Goal: Task Accomplishment & Management: Use online tool/utility

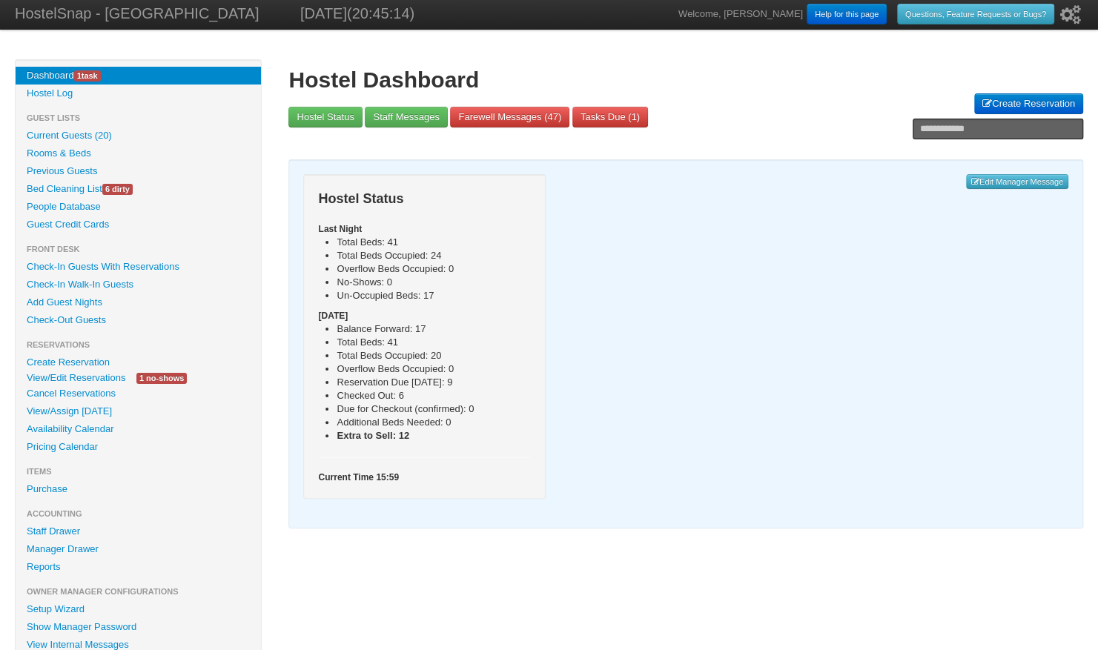
click at [105, 377] on link "View/Edit Reservations" at bounding box center [76, 378] width 121 height 16
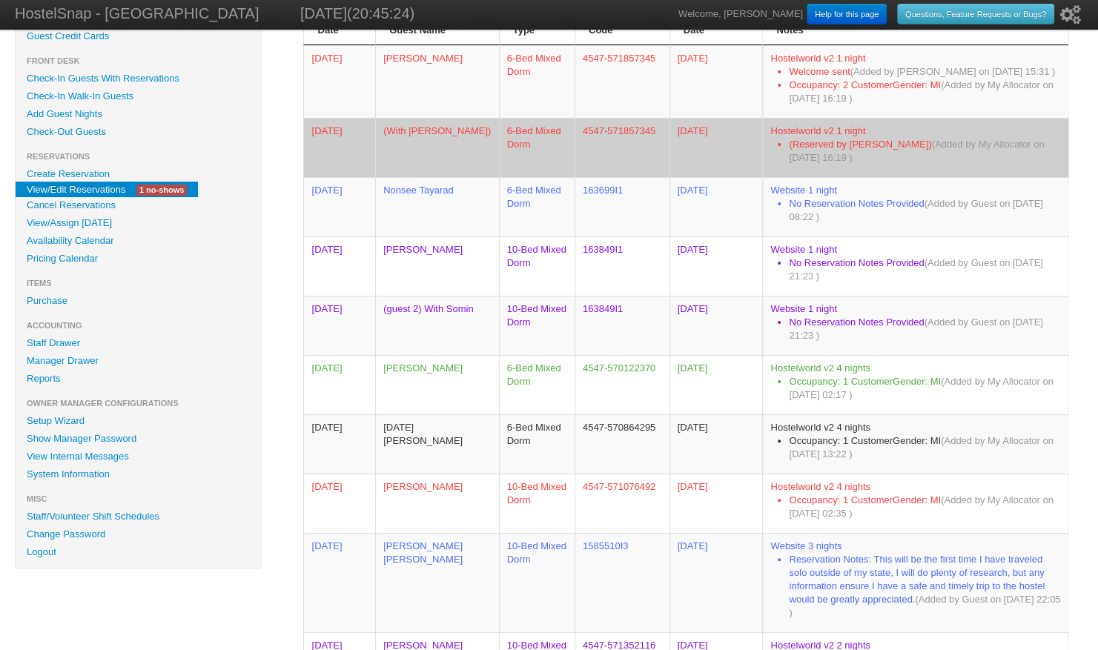
scroll to position [176, 0]
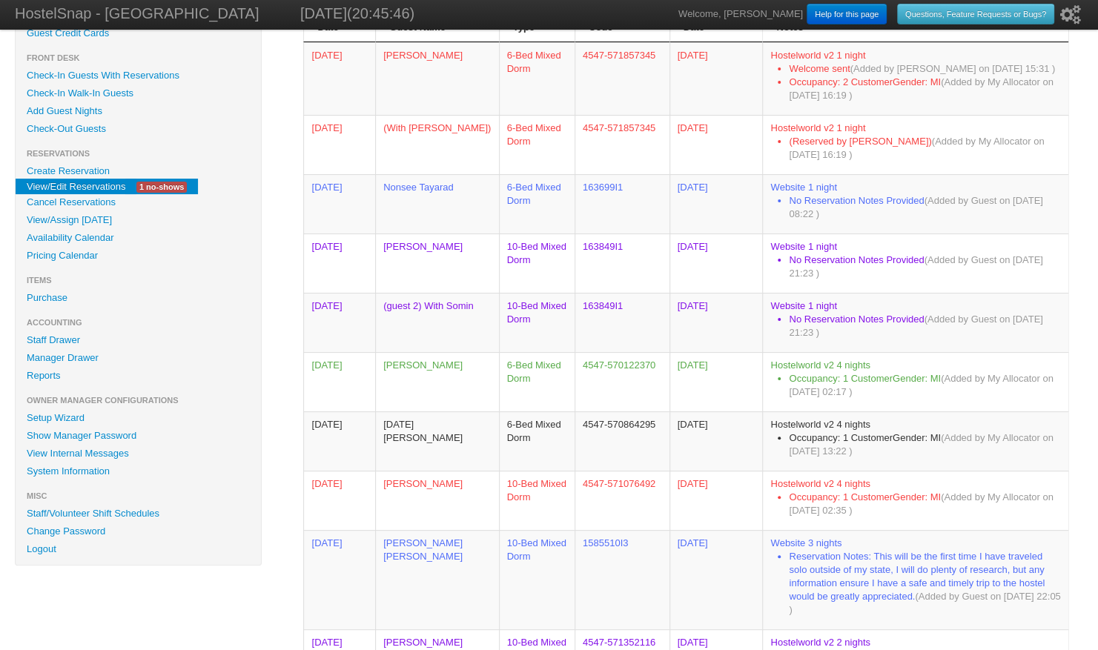
click at [96, 237] on link "Availability Calendar" at bounding box center [138, 238] width 245 height 18
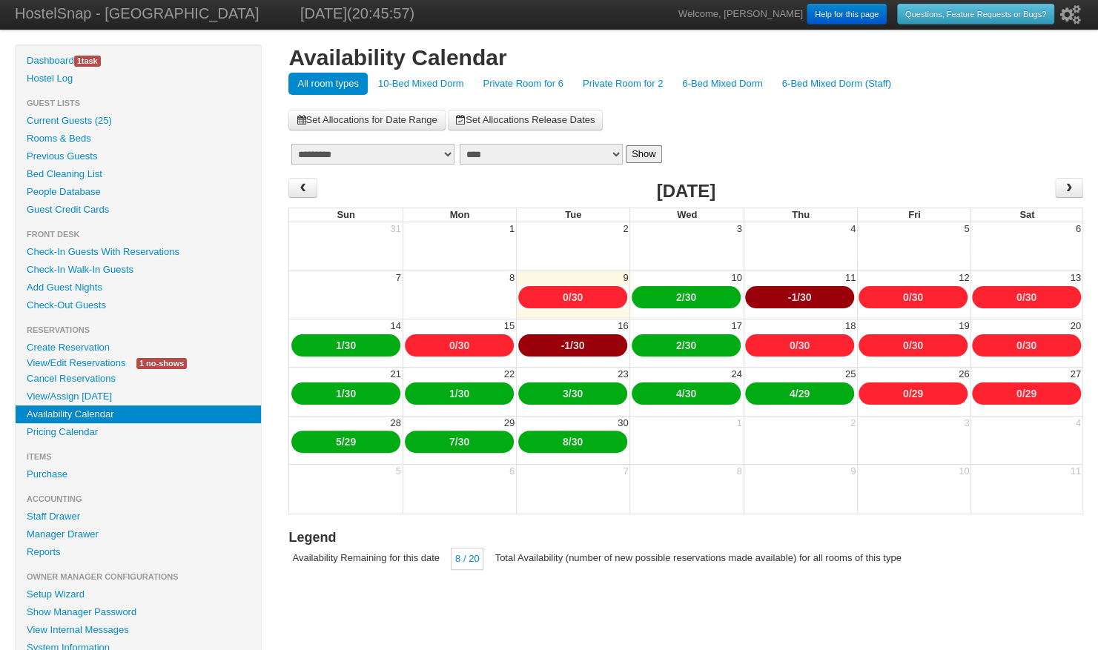
click at [55, 556] on link "Reports" at bounding box center [138, 552] width 245 height 18
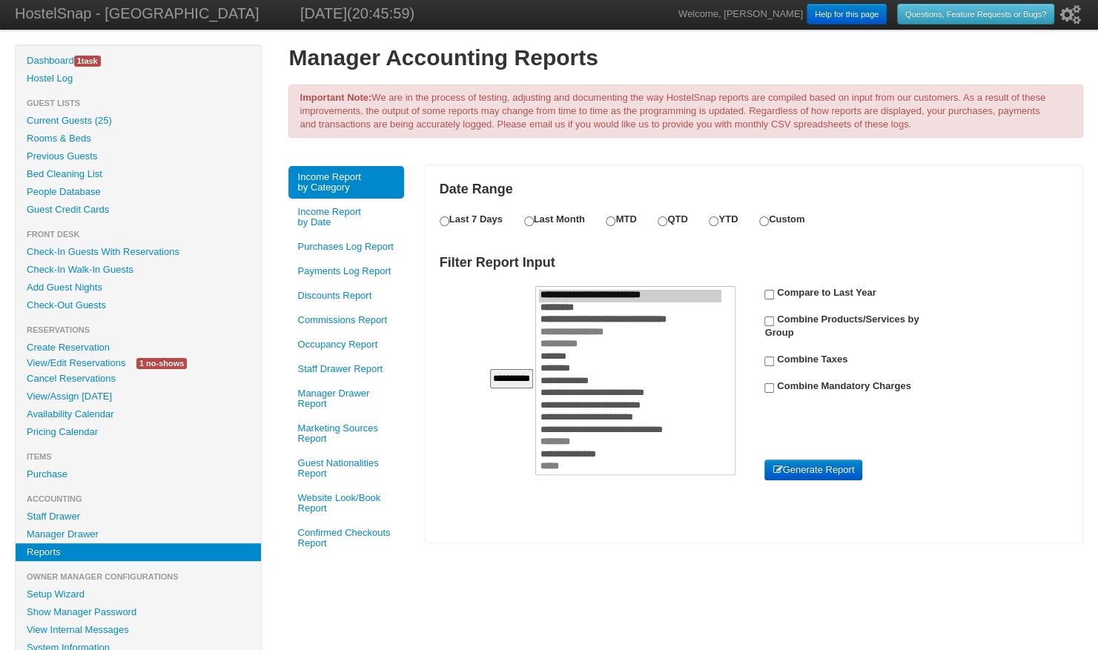
scroll to position [48, 0]
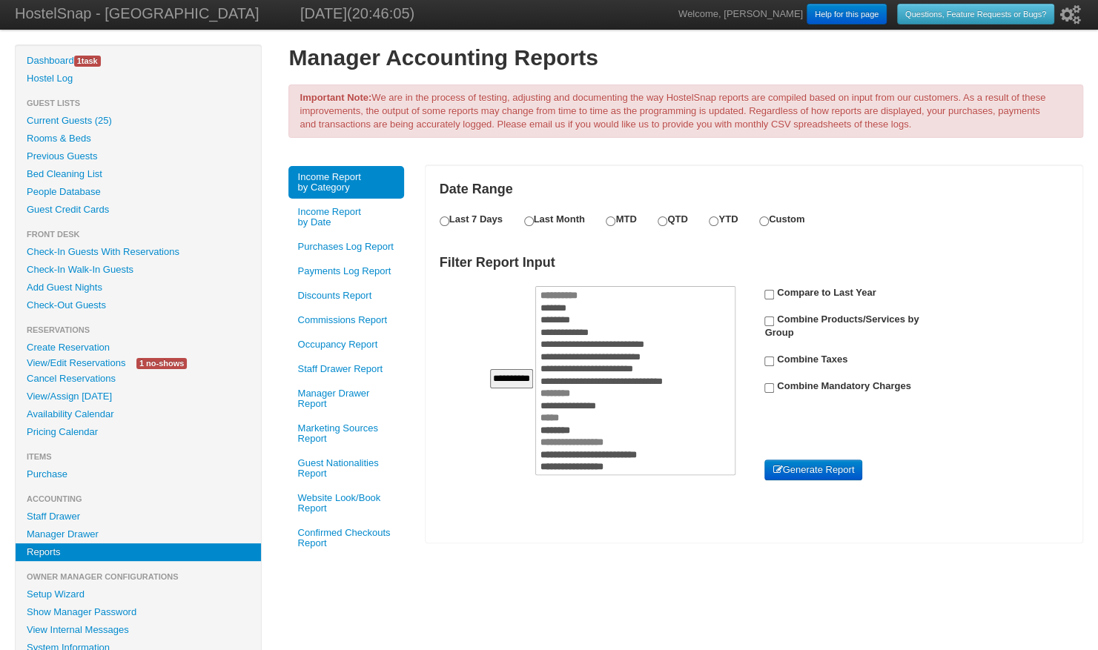
click at [813, 474] on link "Generate Report" at bounding box center [813, 470] width 98 height 21
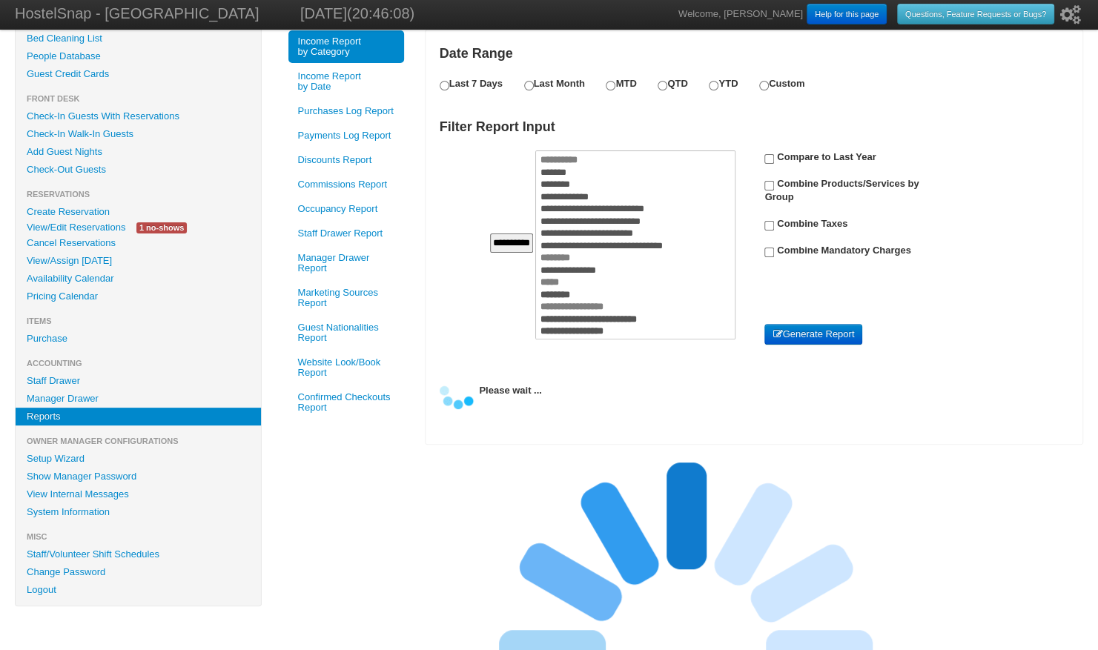
scroll to position [353, 0]
